Goal: Find specific page/section: Find specific page/section

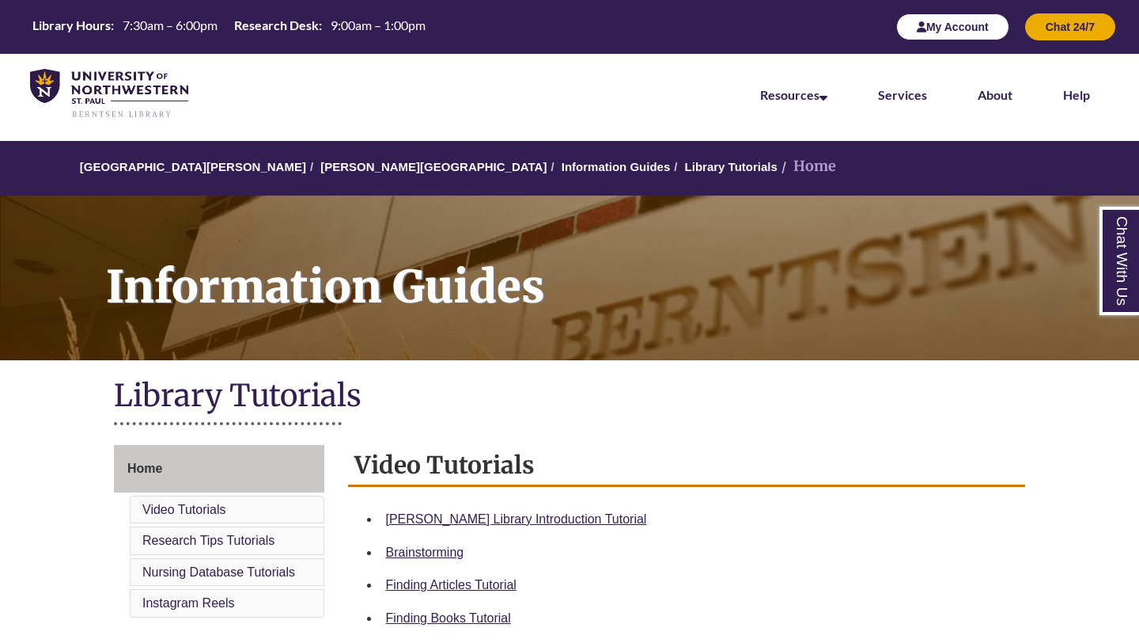
click at [950, 36] on button "My Account" at bounding box center [953, 26] width 113 height 27
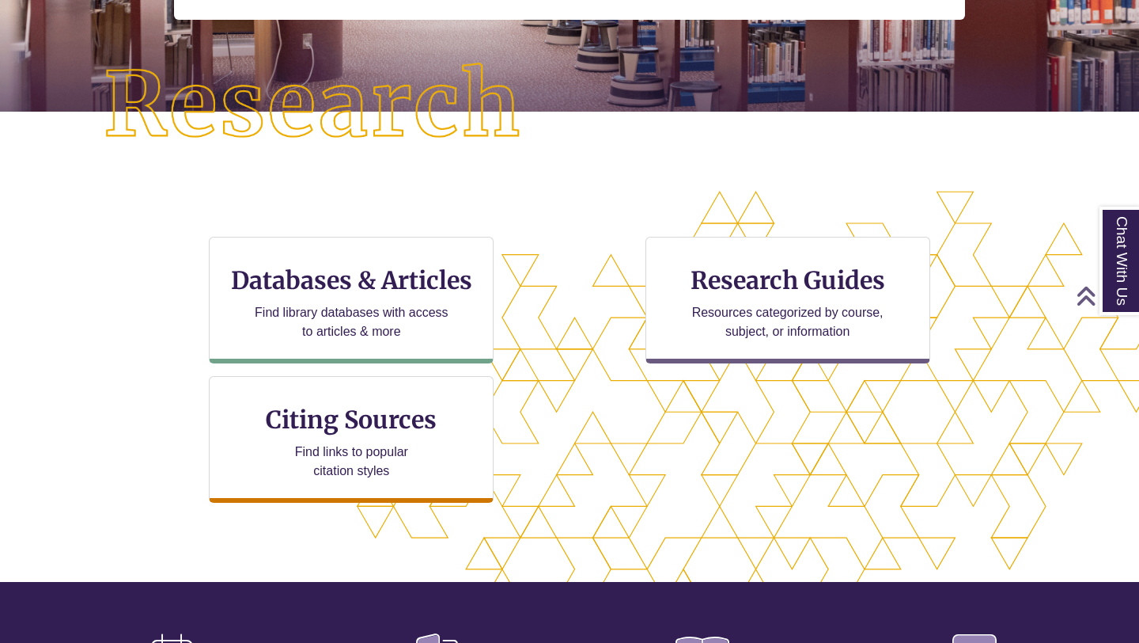
scroll to position [347, 0]
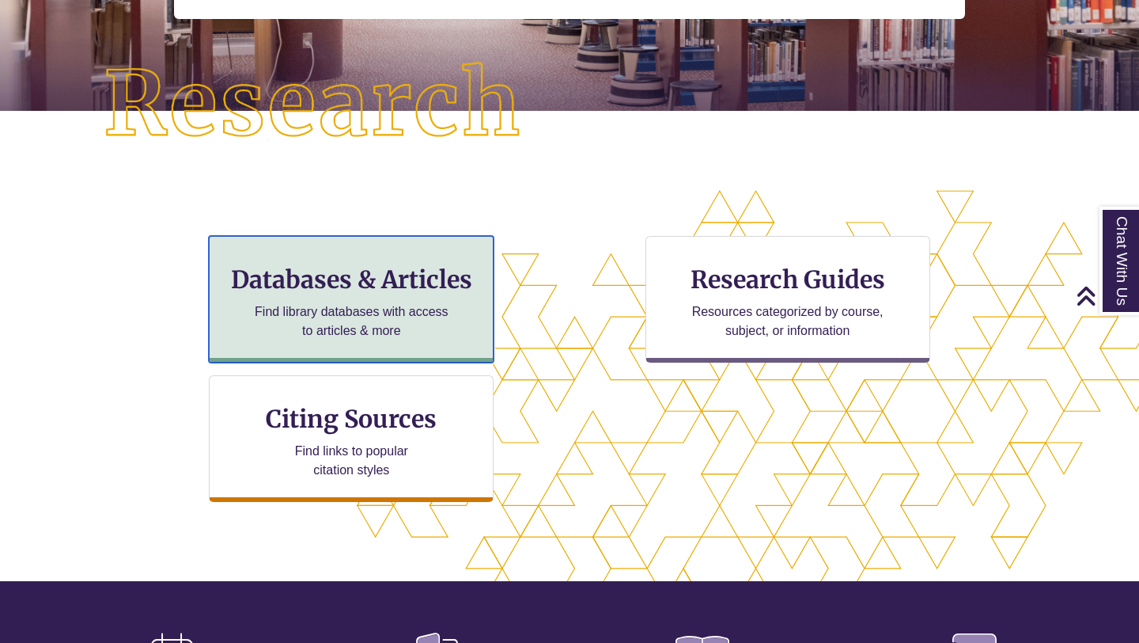
click at [434, 282] on h3 "Databases & Articles" at bounding box center [351, 279] width 258 height 30
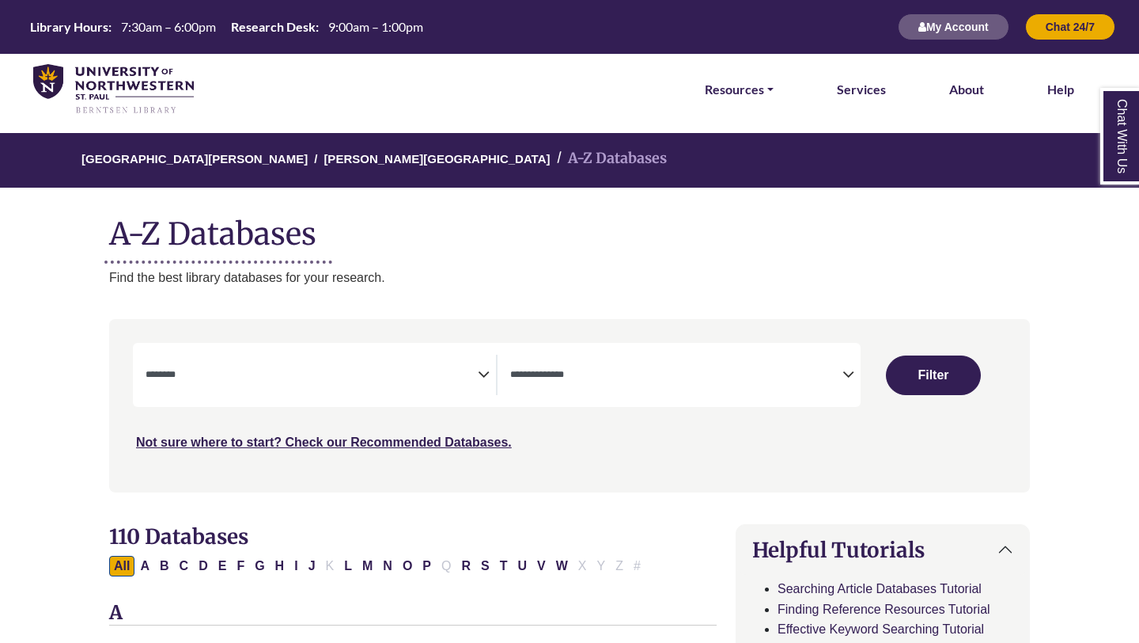
select select "Database Subject Filter"
select select "Database Types Filter"
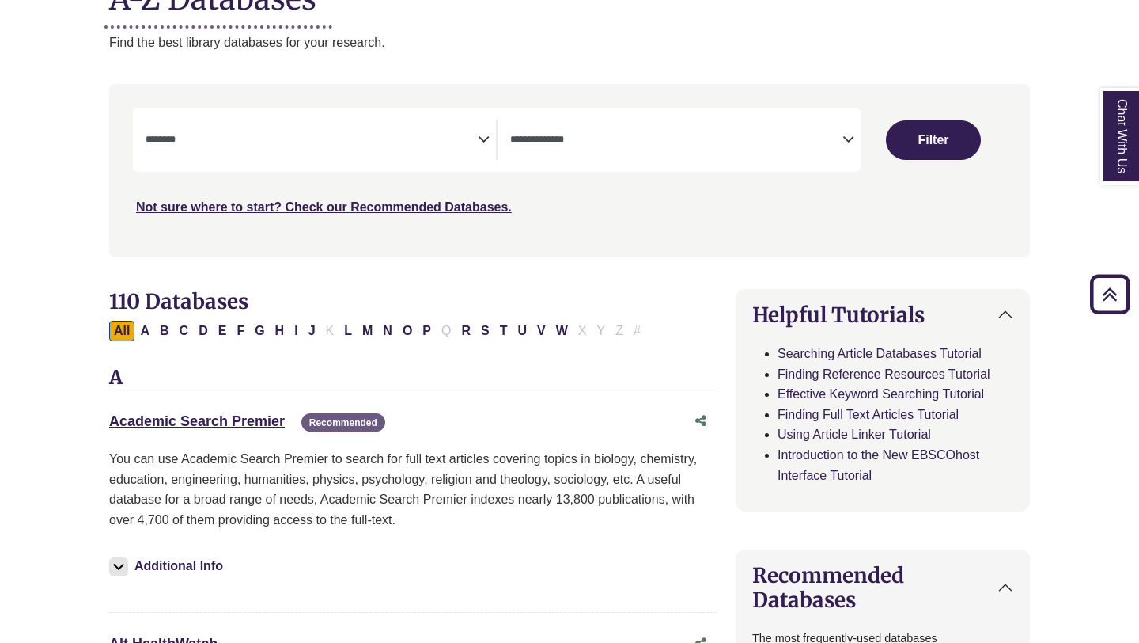
scroll to position [208, 0]
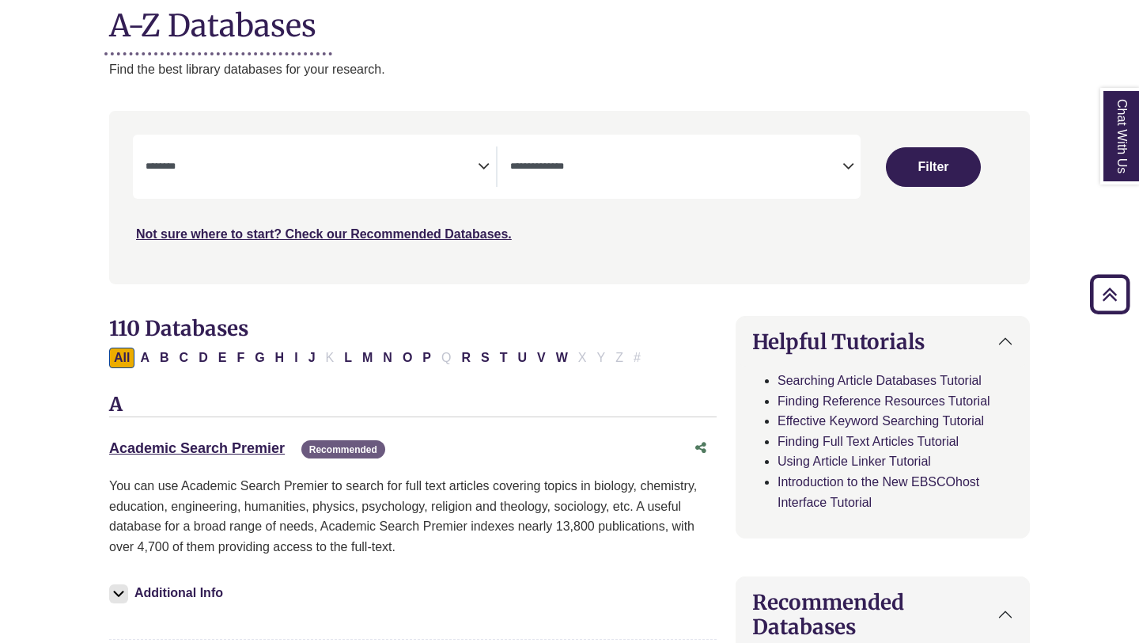
click at [415, 160] on span "Search filters" at bounding box center [312, 163] width 332 height 13
click at [531, 189] on div "**********" at bounding box center [497, 167] width 728 height 64
click at [531, 184] on span "Search filters" at bounding box center [676, 166] width 332 height 40
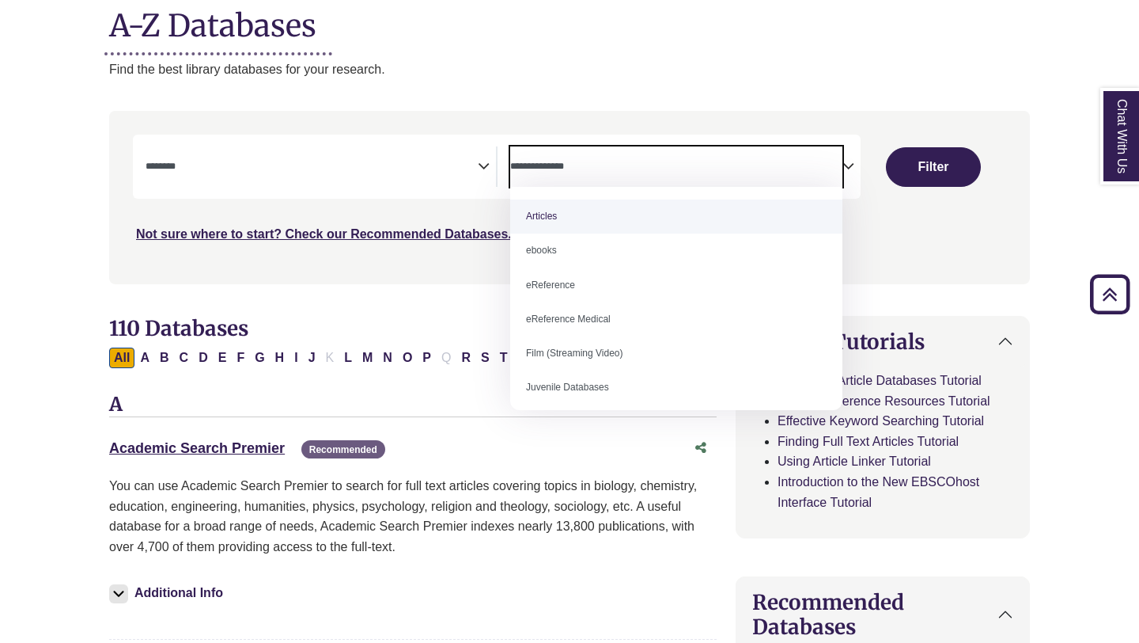
click at [430, 174] on span "Search filters" at bounding box center [312, 166] width 332 height 40
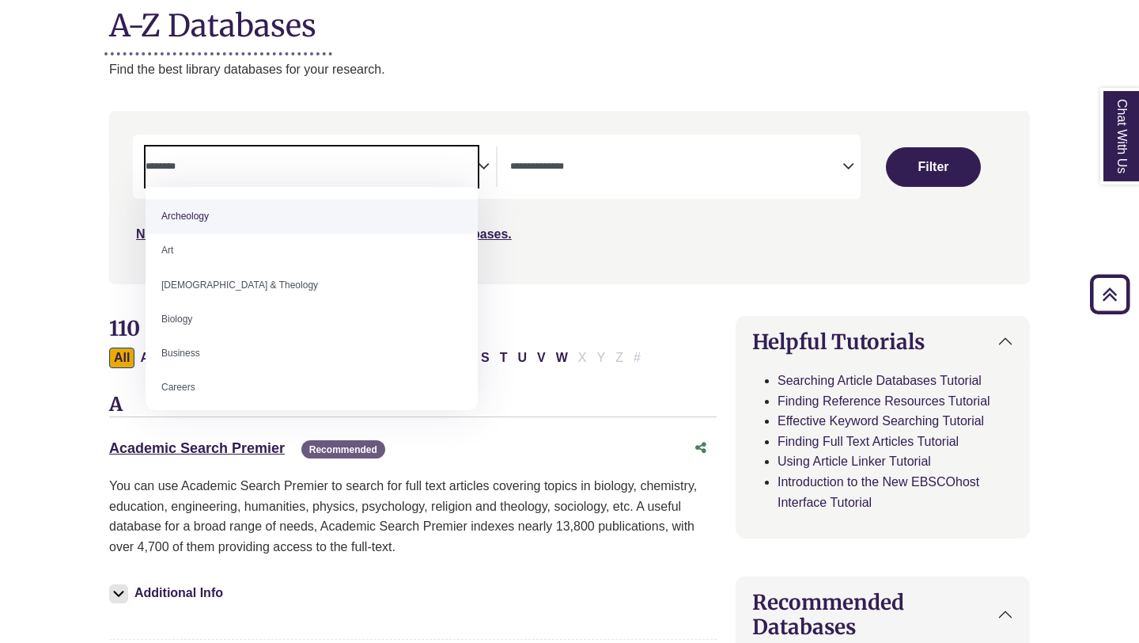
click at [432, 167] on textarea "Search" at bounding box center [312, 167] width 332 height 13
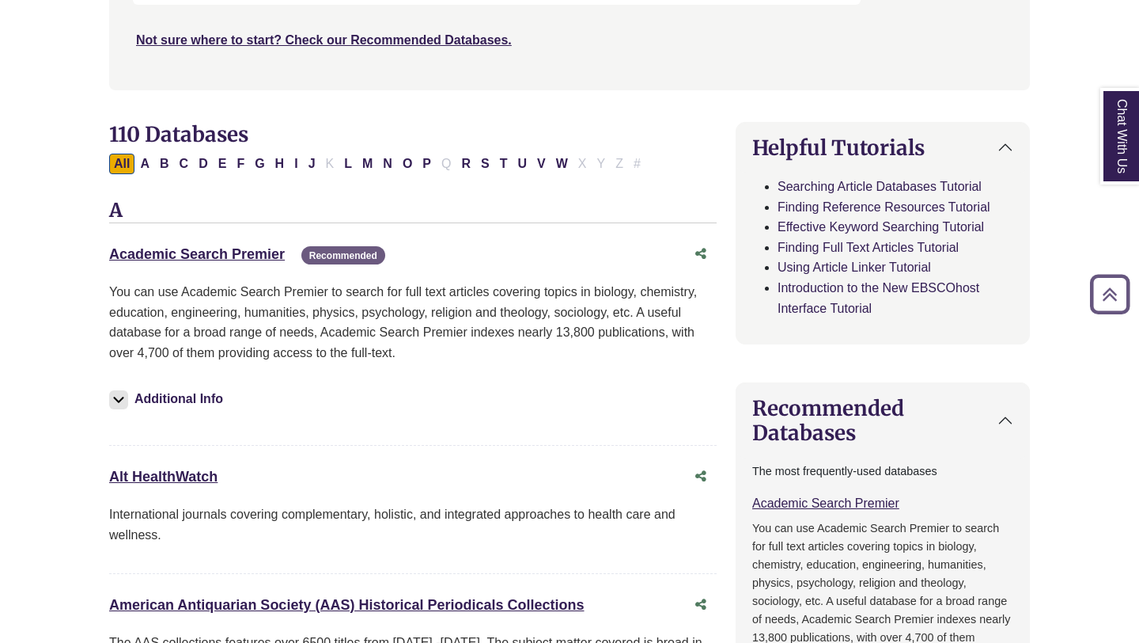
scroll to position [408, 0]
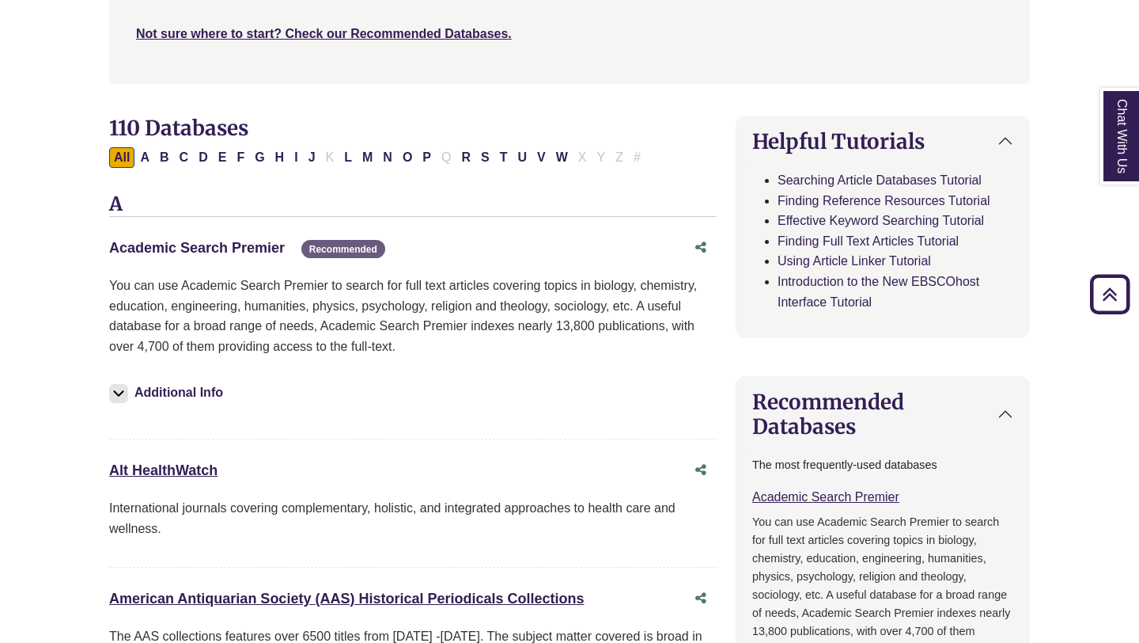
click at [251, 252] on link "Academic Search Premier This link opens in a new window" at bounding box center [197, 248] width 176 height 16
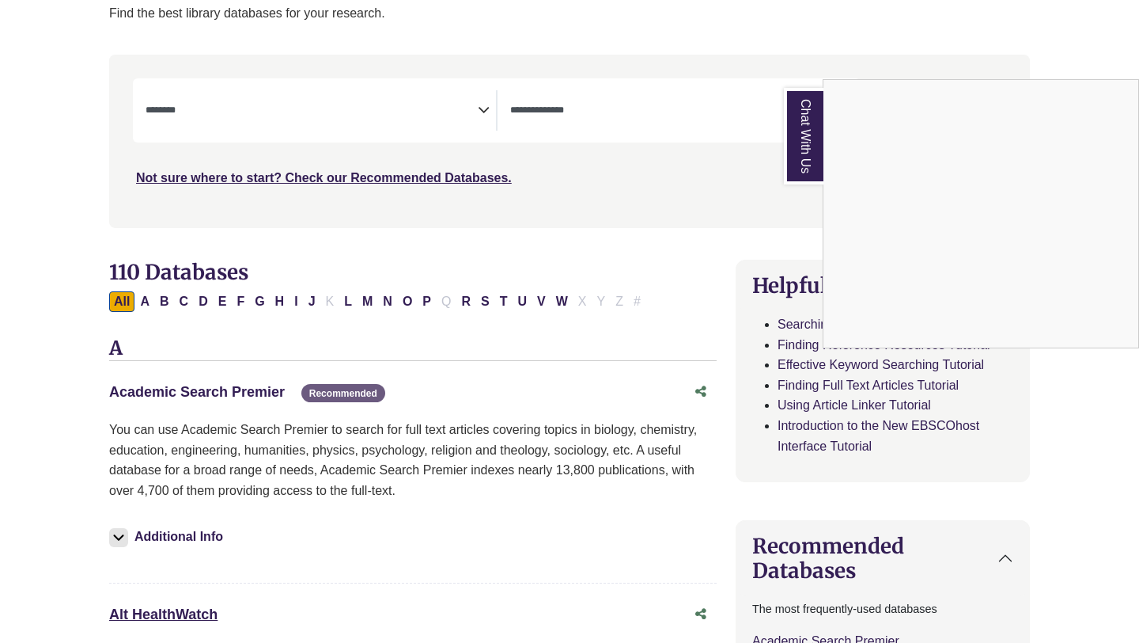
scroll to position [92, 0]
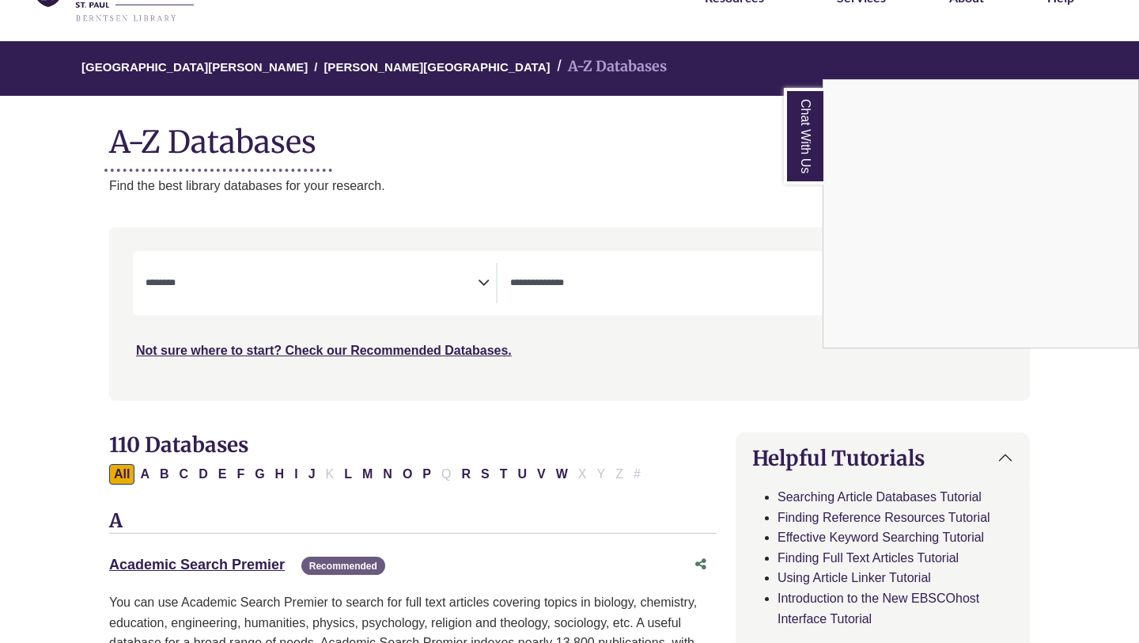
click at [423, 471] on div "Chat With Us" at bounding box center [569, 321] width 1139 height 643
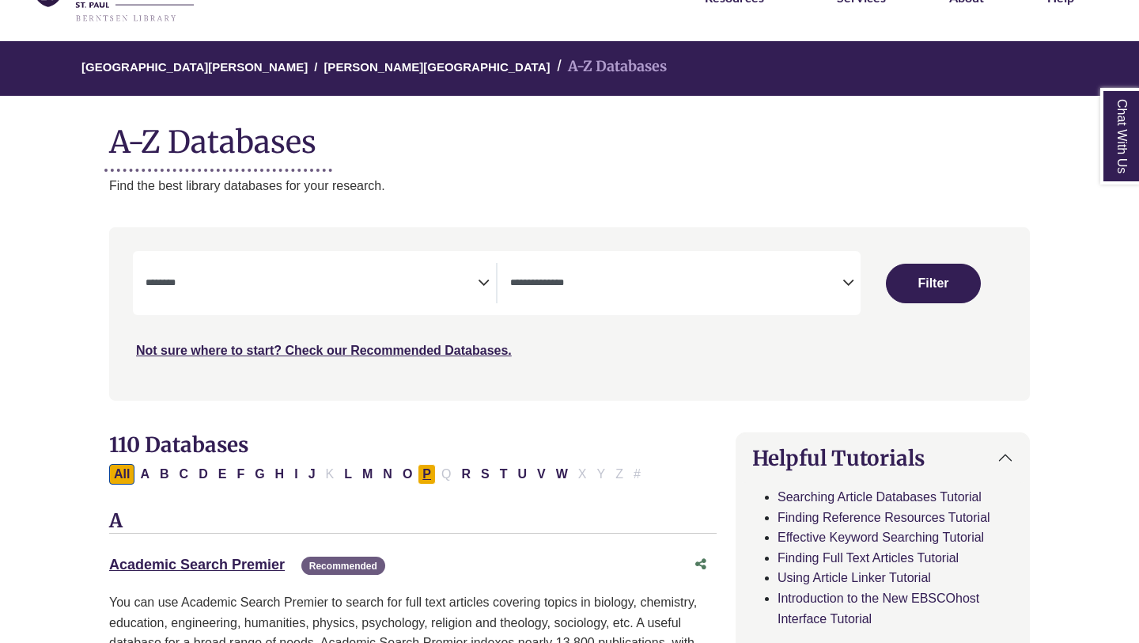
click at [429, 478] on button "P" at bounding box center [427, 474] width 18 height 21
select select "Database Subject Filter"
select select "Database Types Filter"
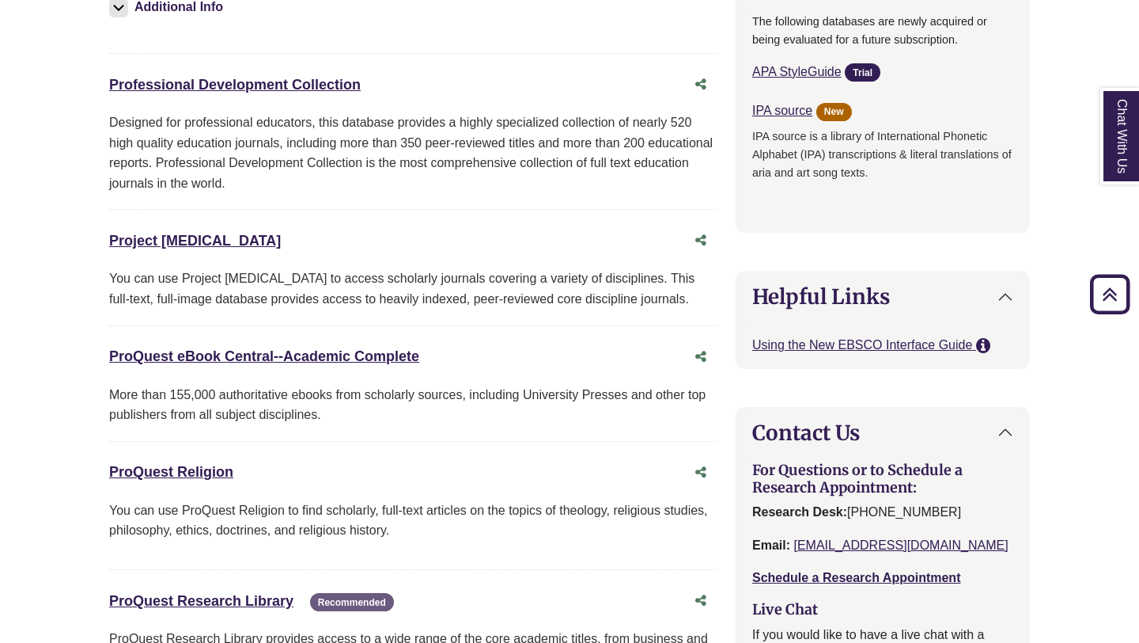
scroll to position [1343, 0]
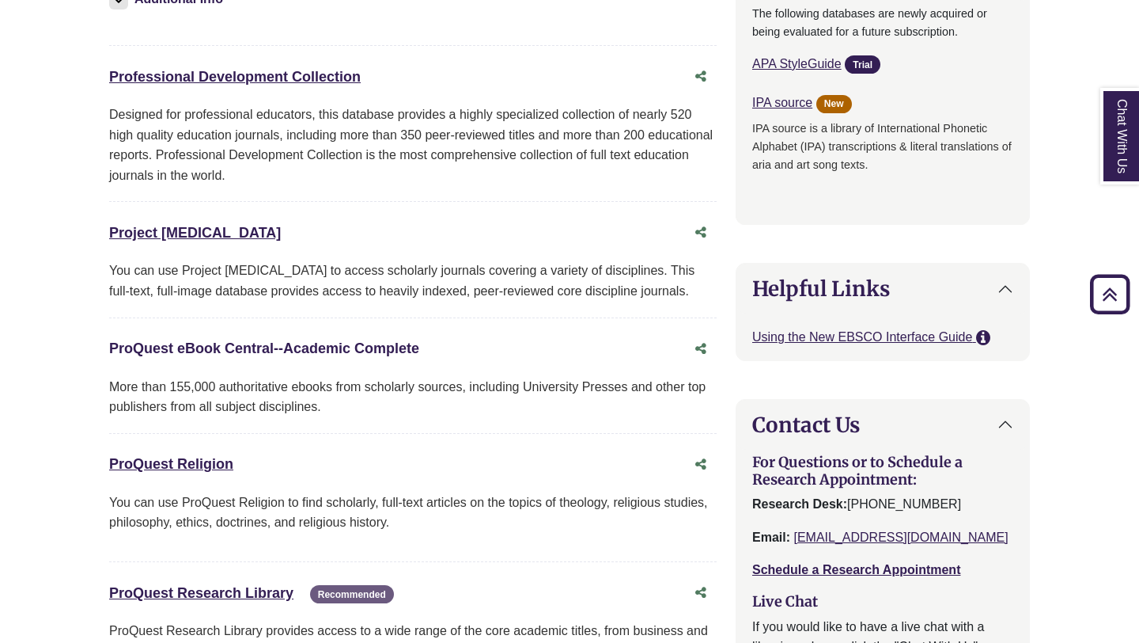
click at [385, 349] on link "ProQuest eBook Central--Academic Complete This link opens in a new window" at bounding box center [264, 348] width 310 height 16
